Goal: Find specific page/section: Find specific page/section

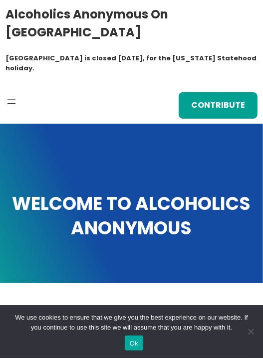
click at [11, 76] on div "Alcoholics Anonymous on [GEOGRAPHIC_DATA] [GEOGRAPHIC_DATA] is closed [DATE], f…" at bounding box center [131, 61] width 252 height 113
click at [10, 90] on div "Alcoholics Anonymous on [GEOGRAPHIC_DATA] [GEOGRAPHIC_DATA] is closed [DATE], f…" at bounding box center [131, 61] width 252 height 113
click at [11, 96] on button "Open menu" at bounding box center [11, 102] width 12 height 12
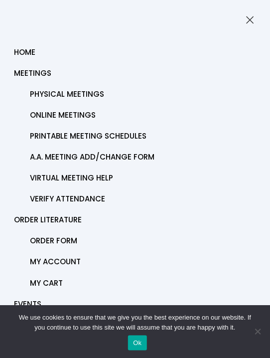
click at [44, 117] on span "Online Meetings" at bounding box center [63, 115] width 66 height 14
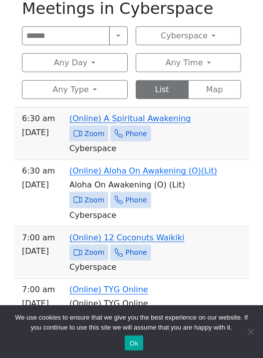
scroll to position [395, 0]
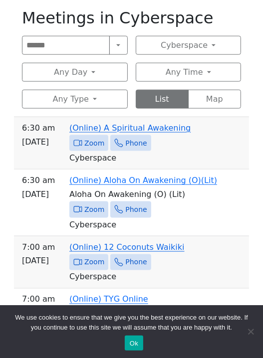
click at [76, 139] on icon at bounding box center [77, 143] width 9 height 9
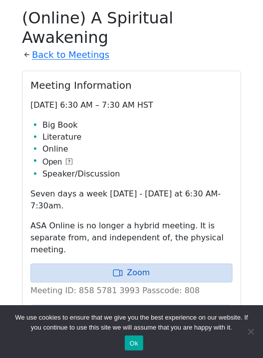
scroll to position [378, 0]
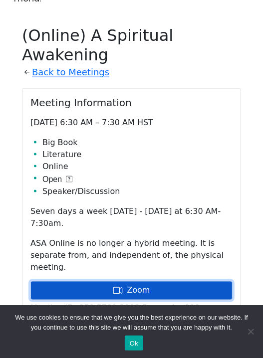
click at [89, 281] on link "Zoom" at bounding box center [131, 290] width 202 height 19
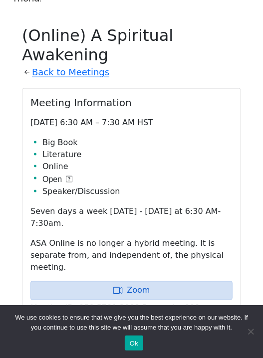
scroll to position [395, 0]
